Goal: Transaction & Acquisition: Download file/media

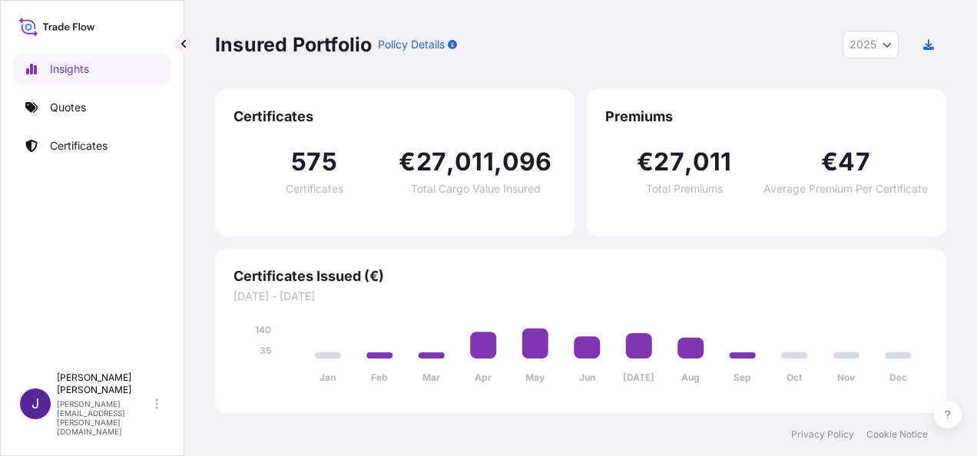
select select "2025"
click at [65, 112] on p "Quotes" at bounding box center [68, 107] width 36 height 15
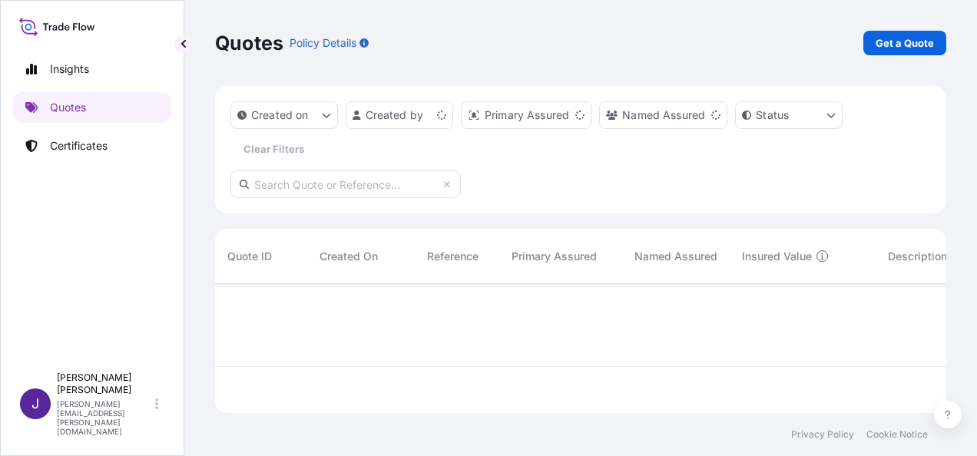
scroll to position [126, 719]
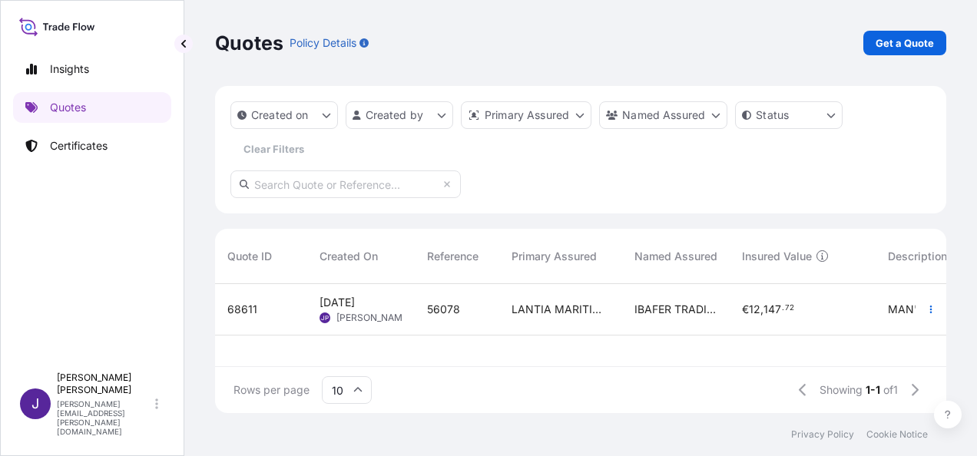
click at [476, 315] on div "56078" at bounding box center [457, 309] width 60 height 15
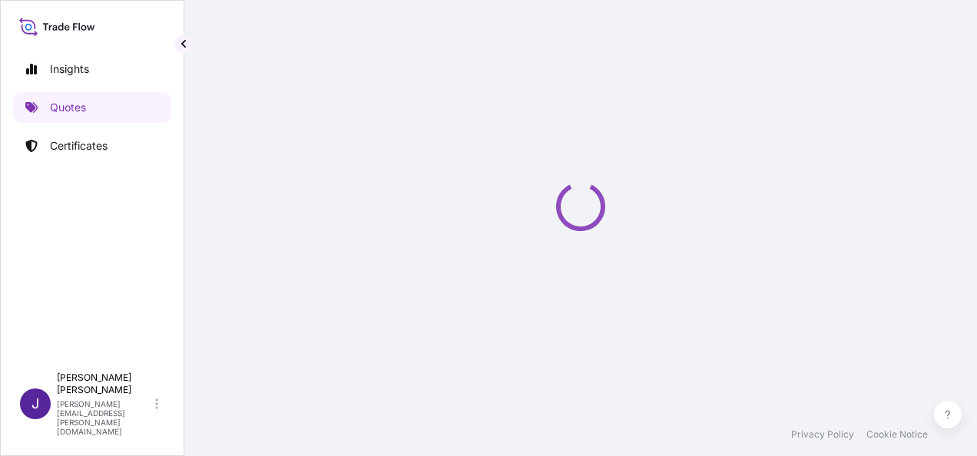
select select "Air"
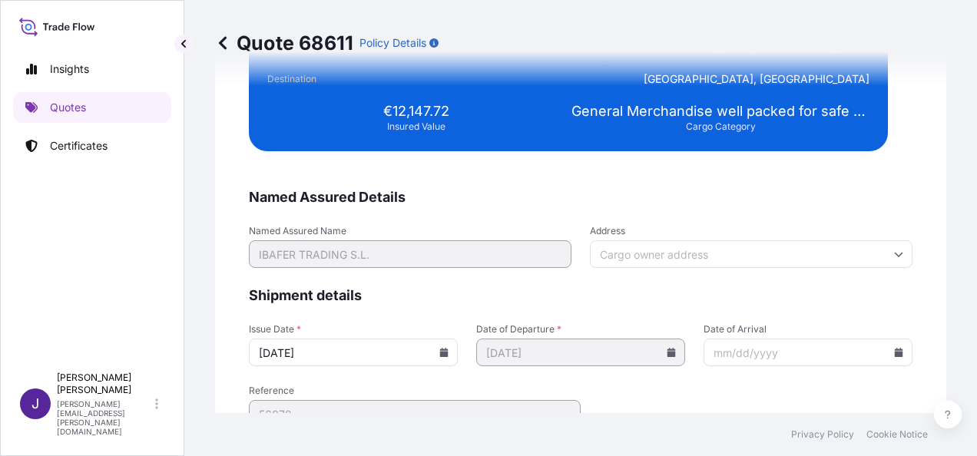
scroll to position [2904, 0]
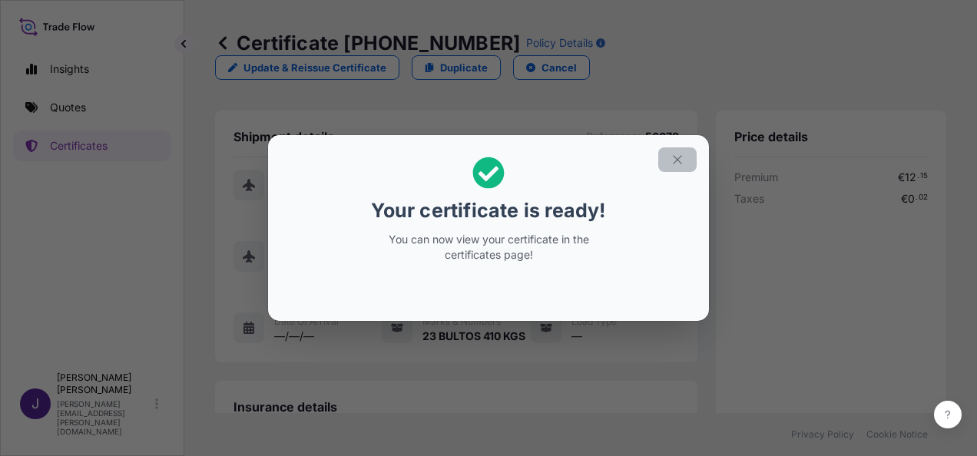
click at [675, 161] on icon "button" at bounding box center [678, 160] width 14 height 14
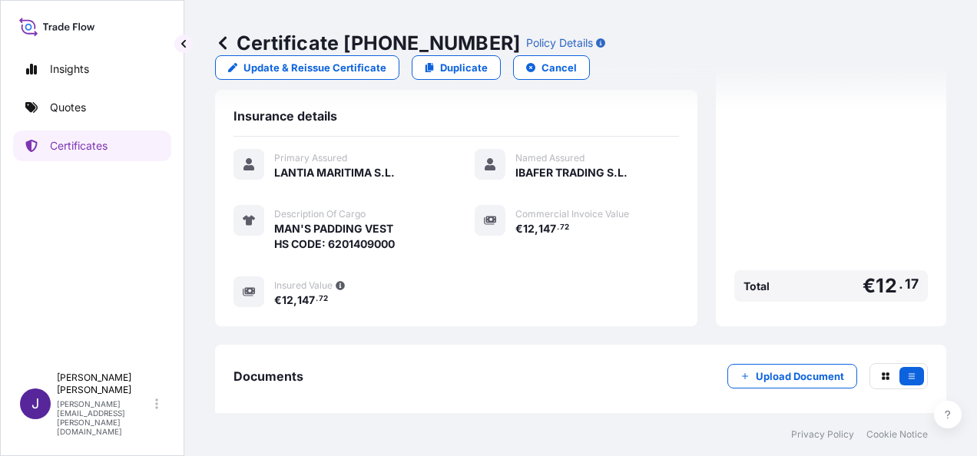
scroll to position [339, 0]
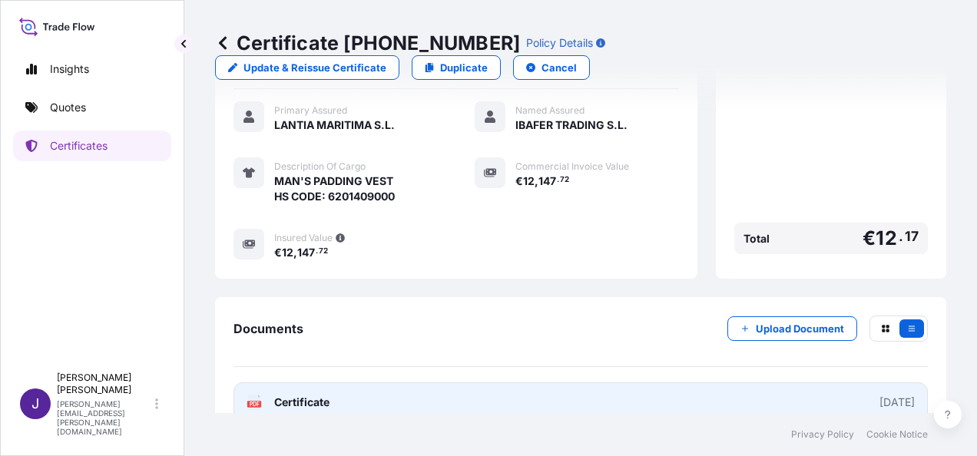
click at [440, 383] on link "PDF Certificate [DATE]" at bounding box center [581, 403] width 695 height 40
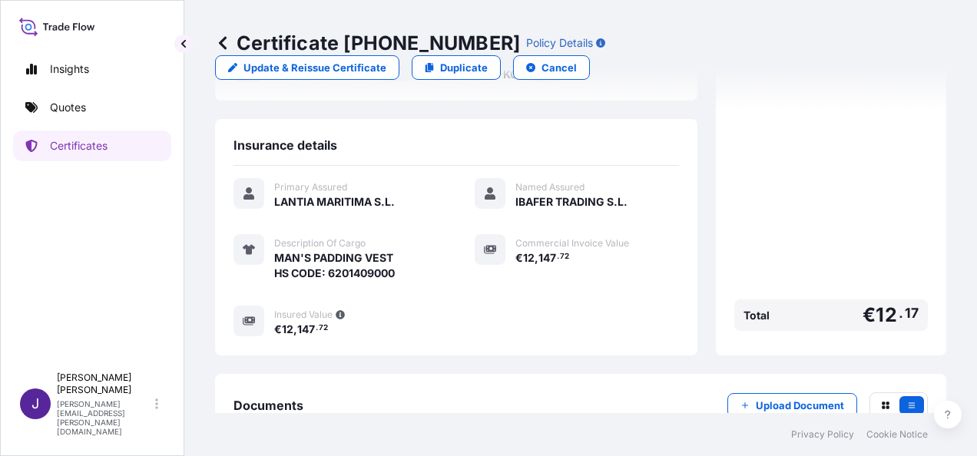
scroll to position [0, 0]
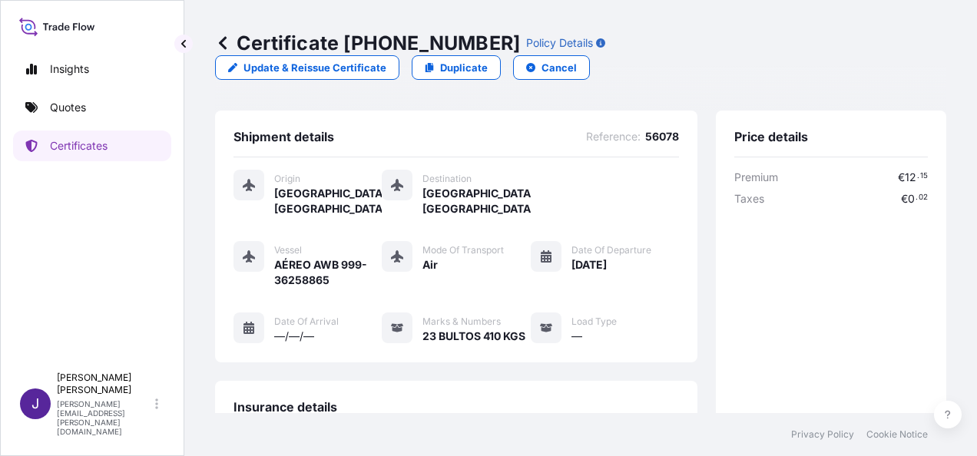
click at [856, 272] on div "Premium € 12 . 15 Taxes € 0 . 02 Total € 12 . 17" at bounding box center [832, 385] width 194 height 430
click at [68, 115] on link "Quotes" at bounding box center [92, 107] width 158 height 31
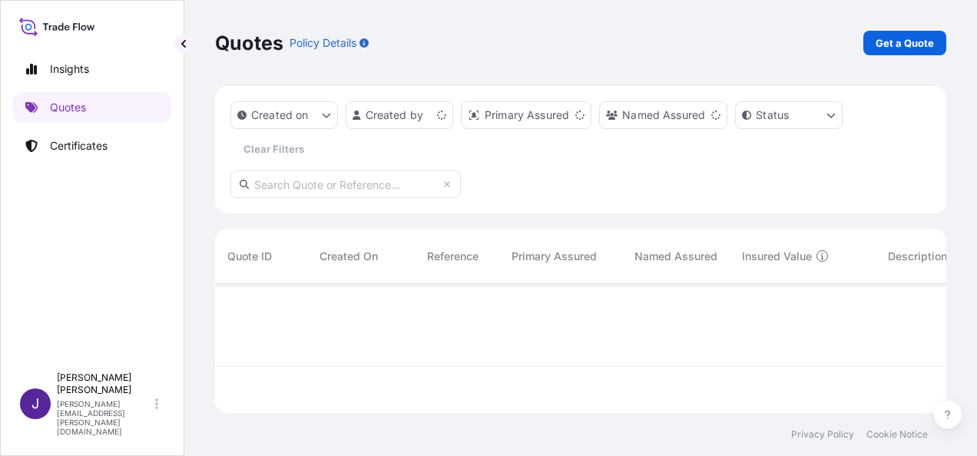
scroll to position [126, 719]
